Goal: Use online tool/utility: Utilize a website feature to perform a specific function

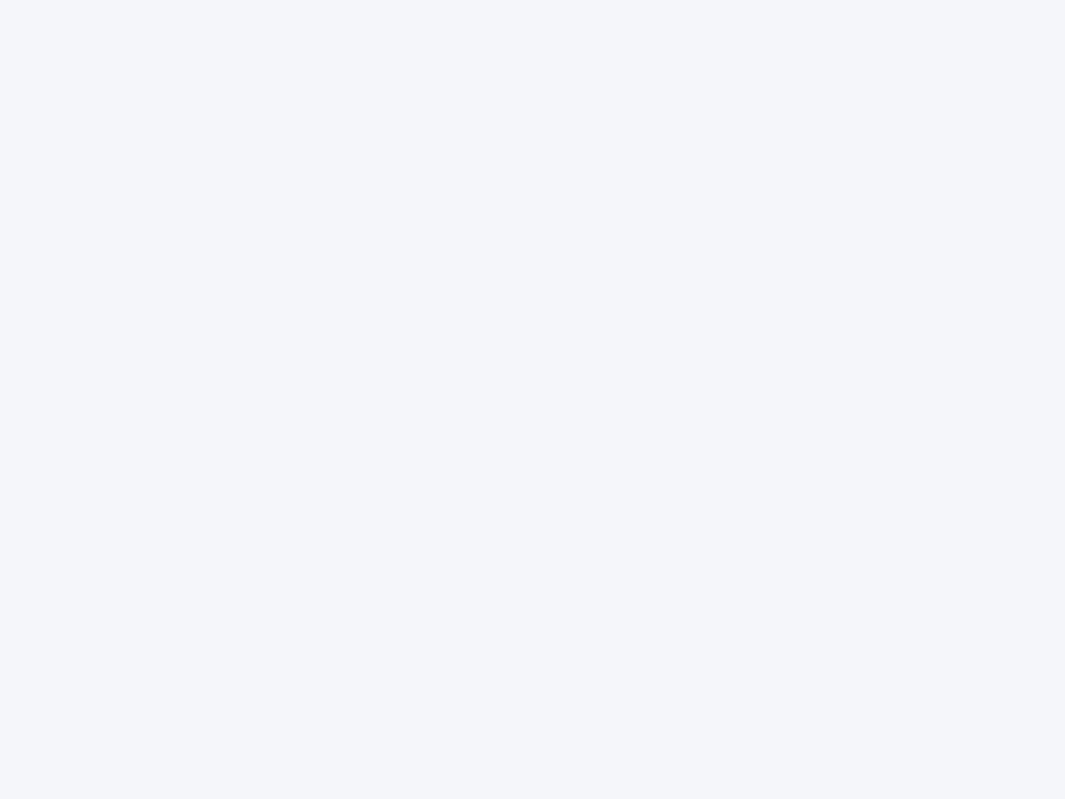
click at [533, 399] on div at bounding box center [532, 399] width 1065 height 799
